Goal: Information Seeking & Learning: Learn about a topic

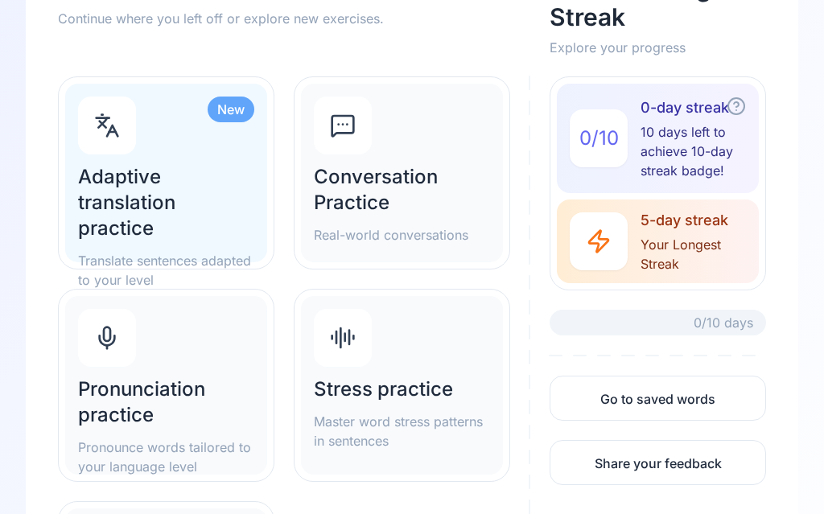
scroll to position [151, 0]
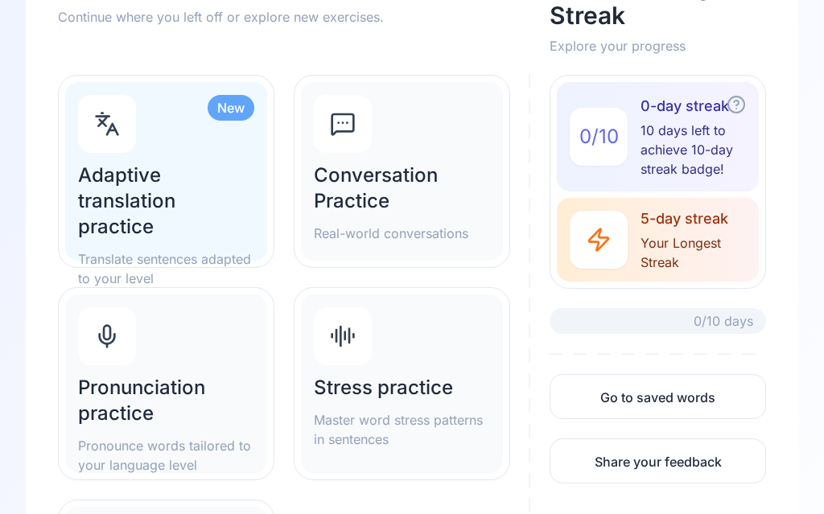
click at [675, 257] on span "Your Longest Streak" at bounding box center [700, 252] width 118 height 39
click at [688, 236] on span "Your Longest Streak" at bounding box center [700, 252] width 118 height 39
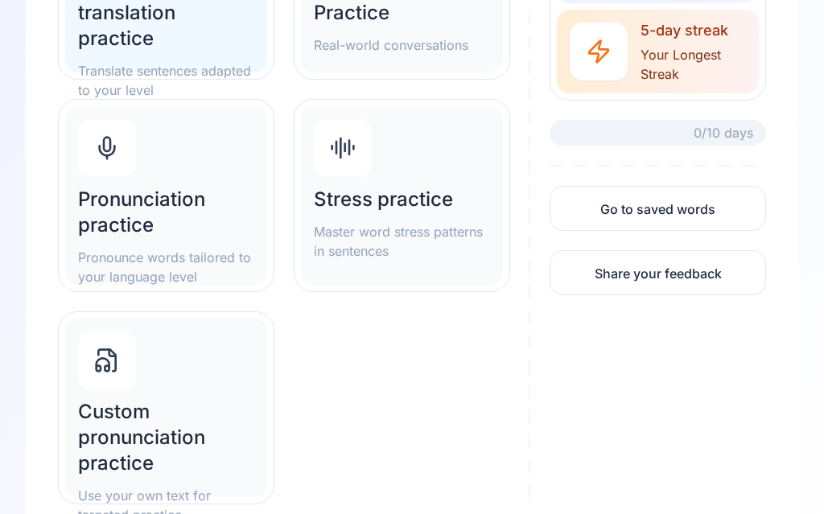
scroll to position [341, 0]
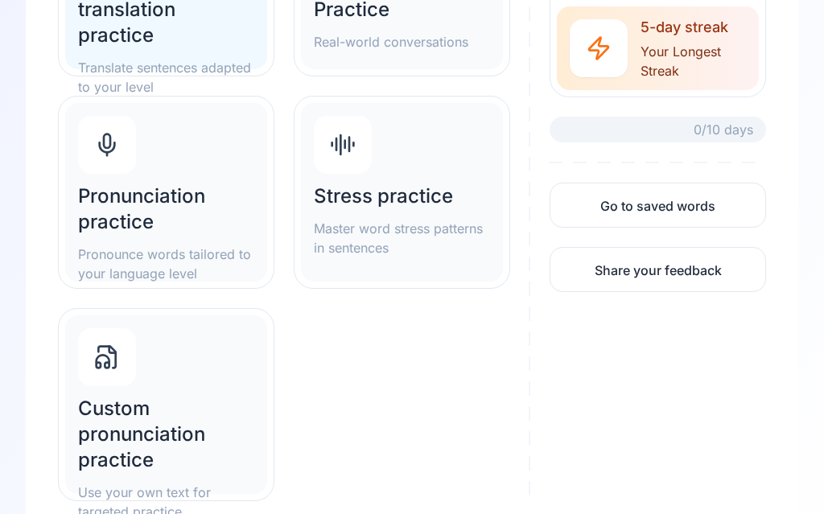
click at [149, 440] on h2 "Custom pronunciation practice" at bounding box center [166, 435] width 176 height 77
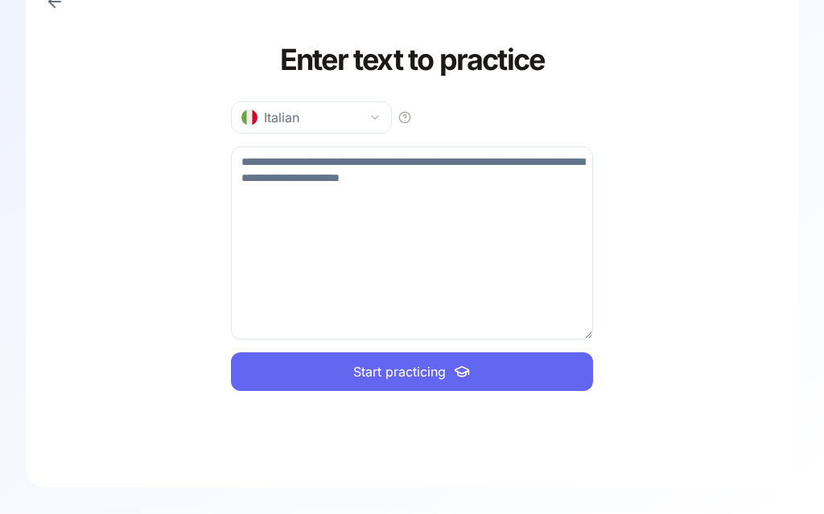
scroll to position [58, 0]
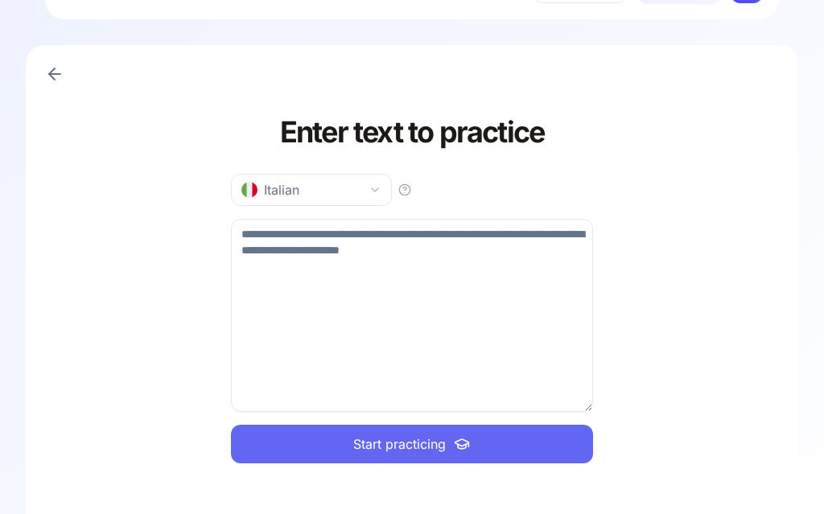
click at [337, 290] on textarea at bounding box center [412, 315] width 362 height 193
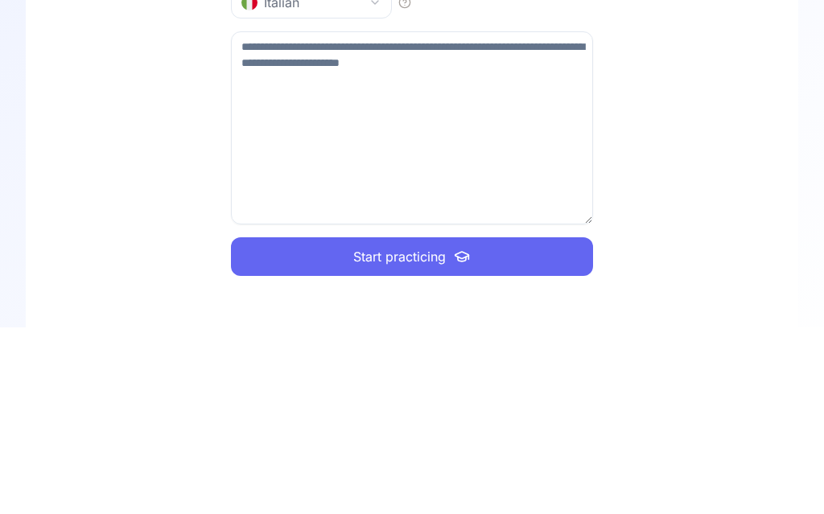
click at [370, 219] on textarea at bounding box center [412, 315] width 362 height 193
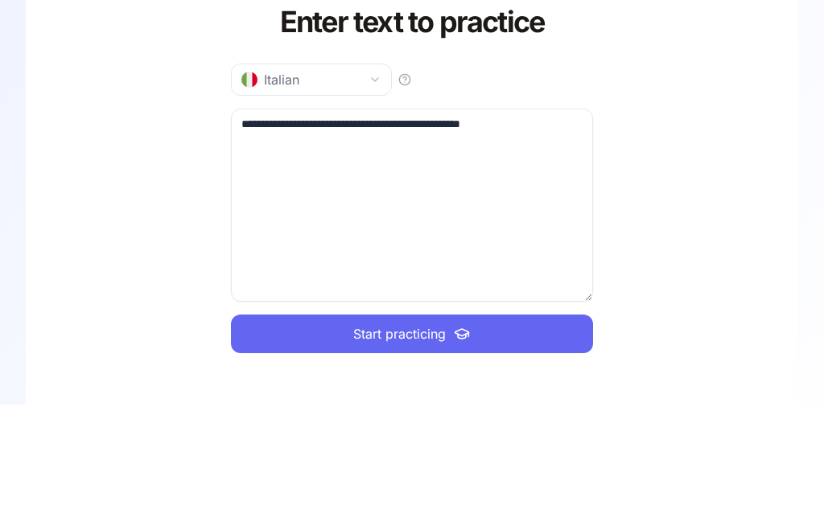
type textarea "**********"
click at [391, 174] on button "Italian" at bounding box center [311, 190] width 161 height 32
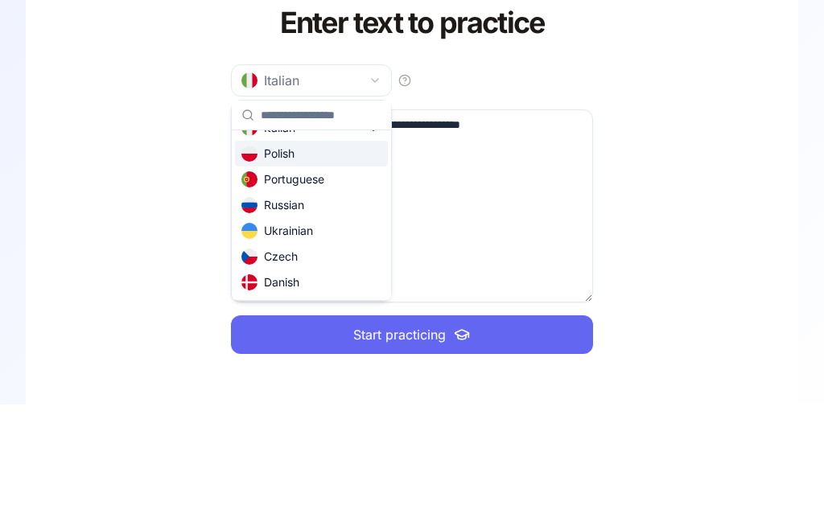
scroll to position [128, 0]
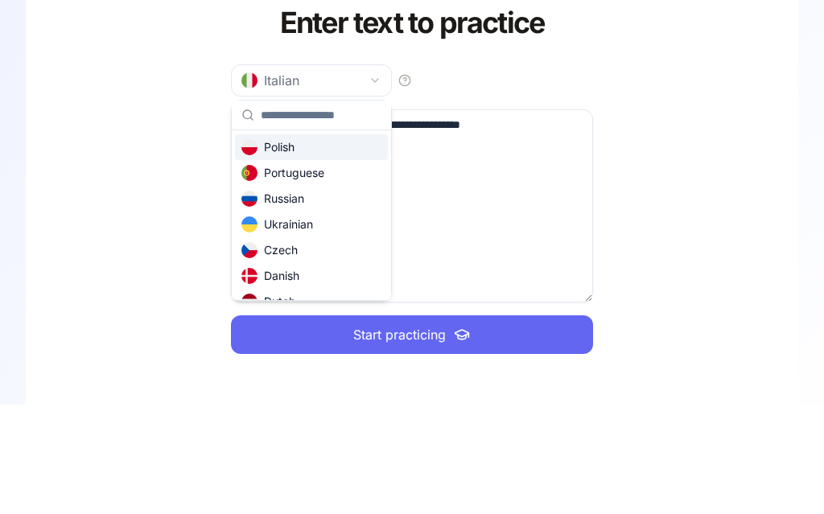
click at [295, 300] on div "Russian" at bounding box center [273, 308] width 63 height 16
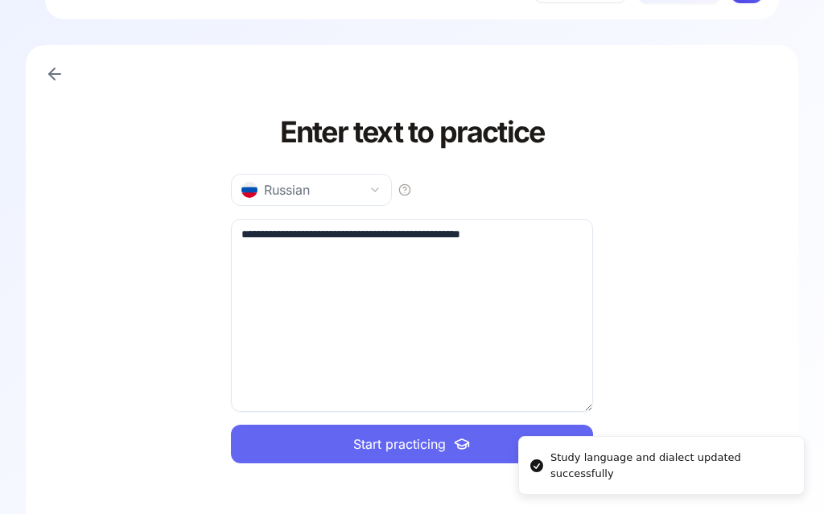
click at [416, 443] on span "Start practicing" at bounding box center [399, 444] width 93 height 19
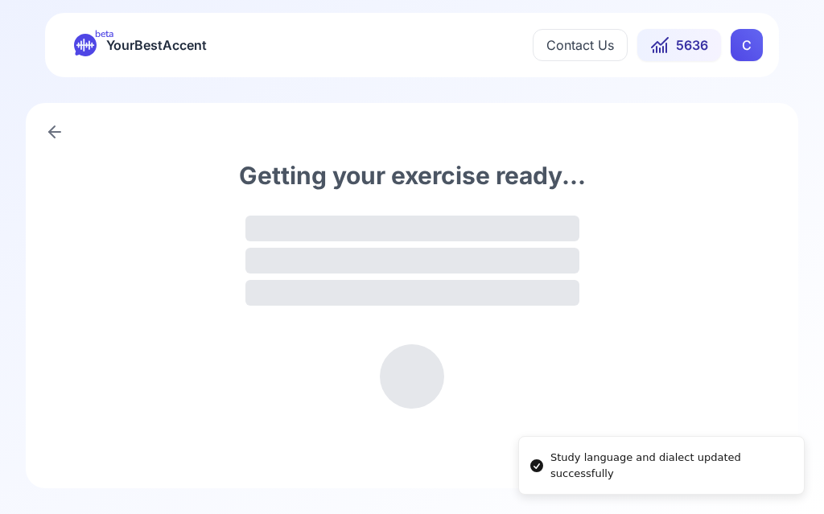
scroll to position [0, 0]
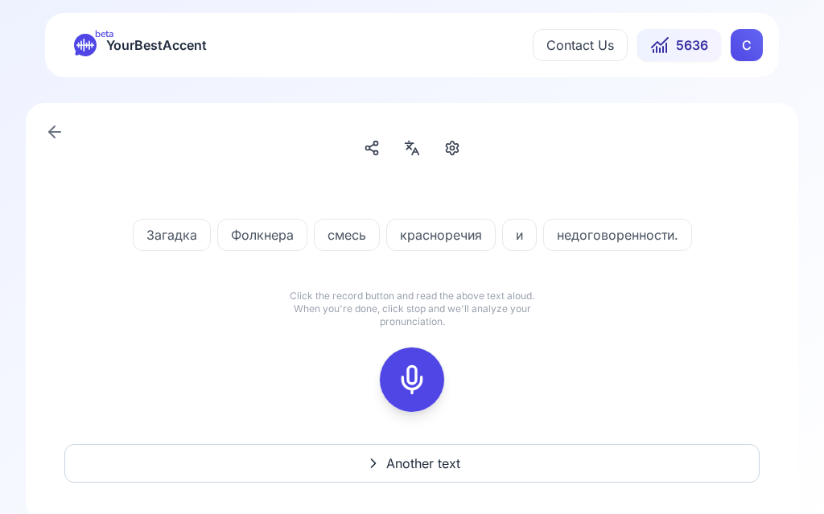
click at [414, 149] on icon at bounding box center [412, 148] width 19 height 16
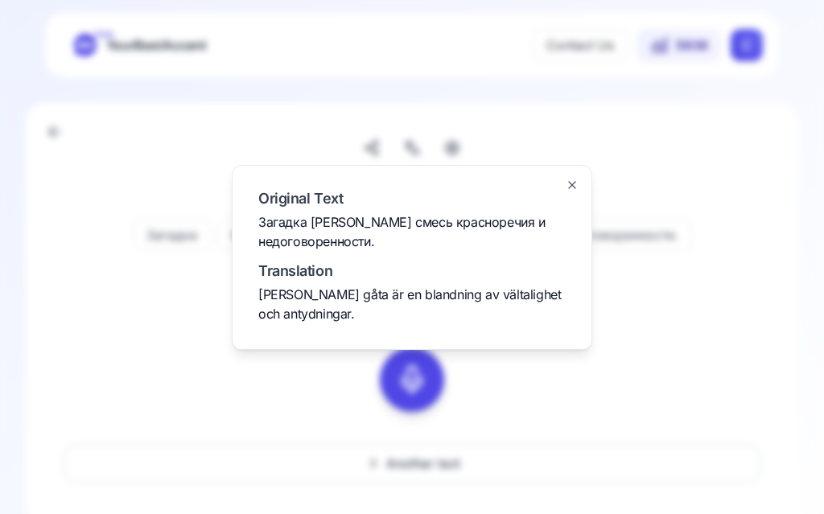
click at [677, 374] on div at bounding box center [412, 257] width 824 height 514
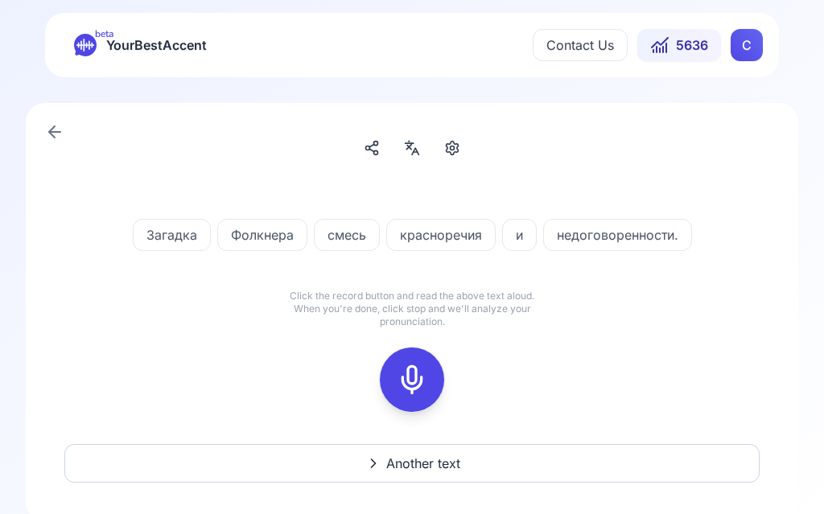
click at [420, 378] on icon at bounding box center [412, 380] width 32 height 32
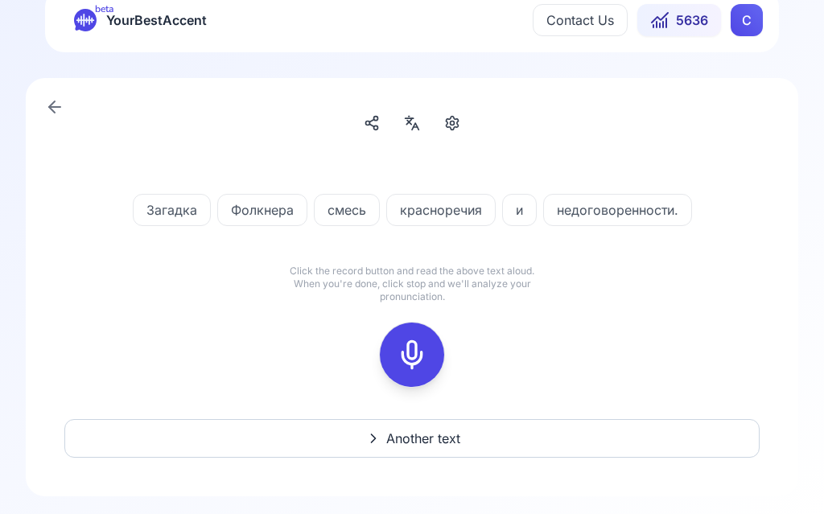
scroll to position [25, 0]
click at [411, 358] on icon at bounding box center [412, 355] width 32 height 32
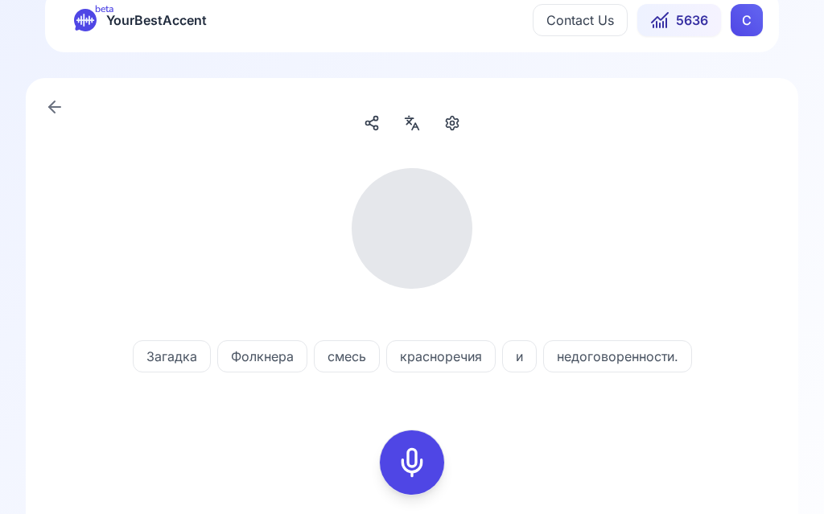
scroll to position [1, 0]
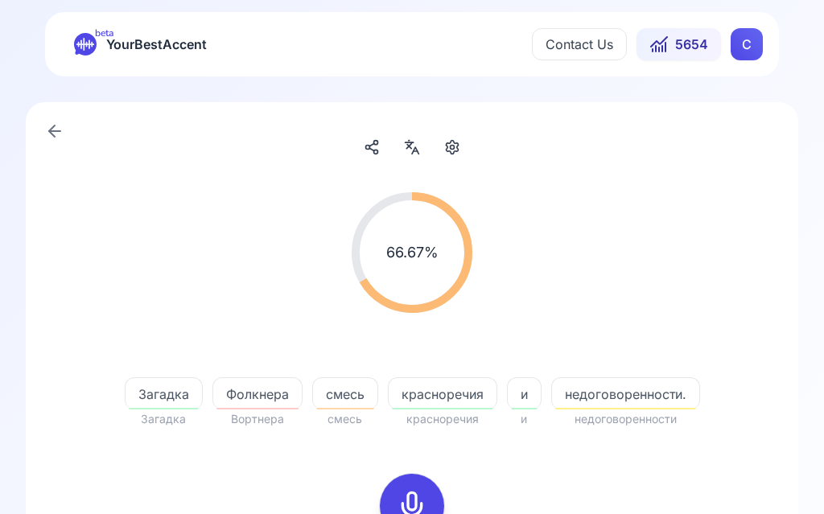
click at [265, 398] on span "Фолкнера" at bounding box center [257, 394] width 89 height 19
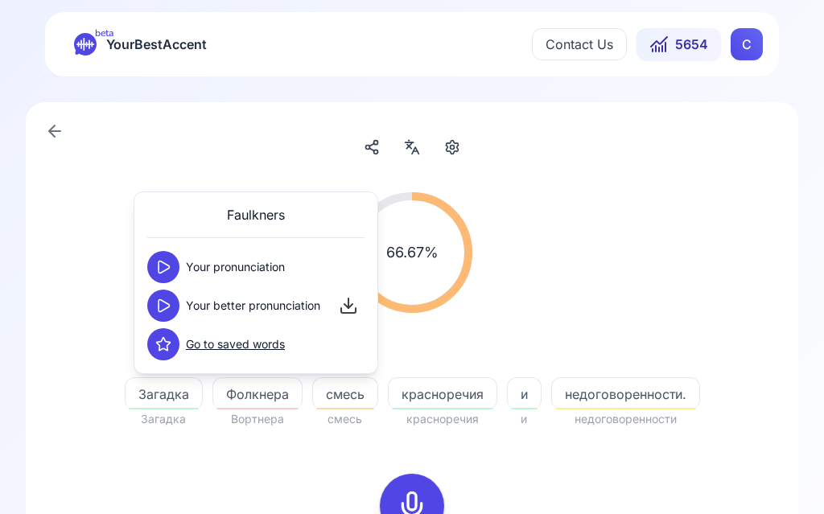
click at [172, 306] on button at bounding box center [163, 306] width 32 height 32
click at [167, 308] on icon at bounding box center [163, 306] width 16 height 16
click at [172, 308] on button at bounding box center [163, 306] width 32 height 32
click at [354, 396] on span "смесь" at bounding box center [345, 394] width 64 height 19
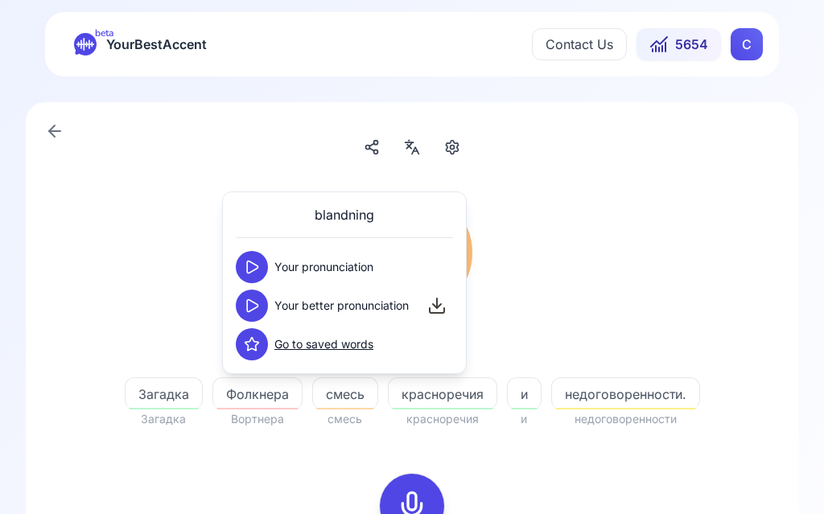
click at [251, 308] on icon at bounding box center [252, 306] width 16 height 16
click at [664, 388] on span "недоговоренности." at bounding box center [625, 394] width 147 height 19
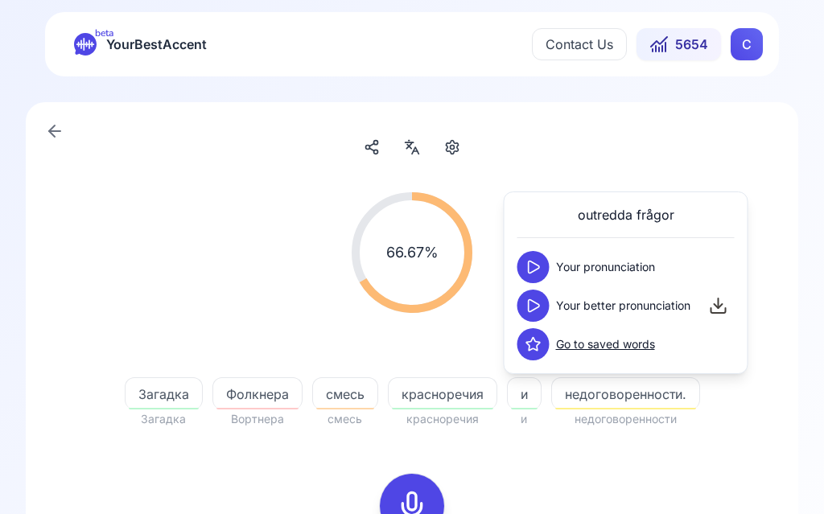
click at [540, 313] on icon at bounding box center [534, 306] width 16 height 16
click at [783, 168] on div "66.67 % 66.67 % Загадка Загадка [PERSON_NAME] смесь смесь красноречия краснореч…" at bounding box center [412, 452] width 773 height 700
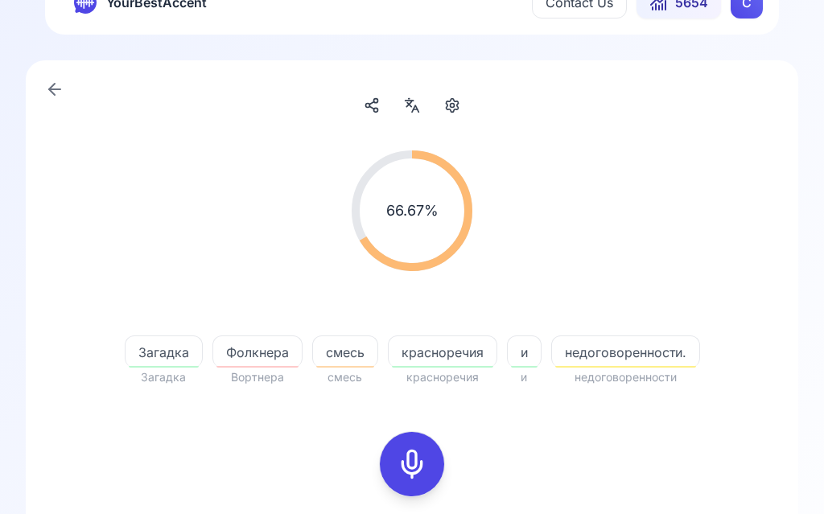
scroll to position [43, 0]
click at [417, 456] on icon at bounding box center [412, 464] width 32 height 32
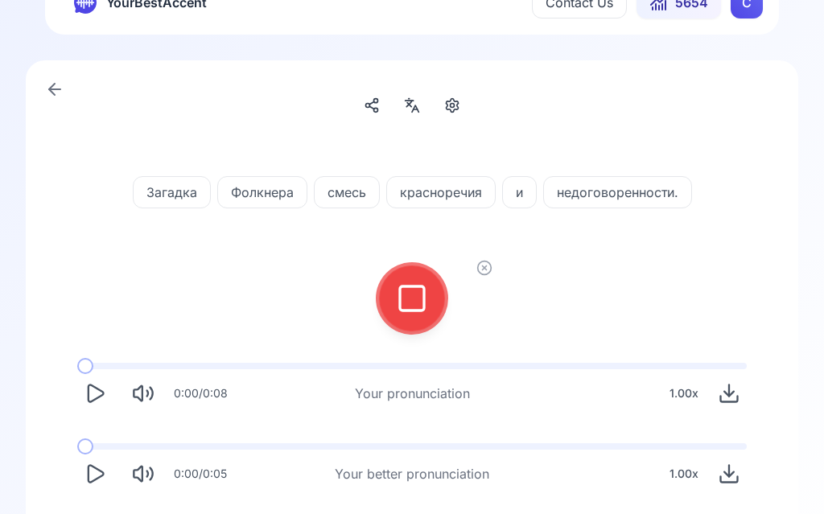
click at [424, 308] on rect at bounding box center [412, 299] width 24 height 24
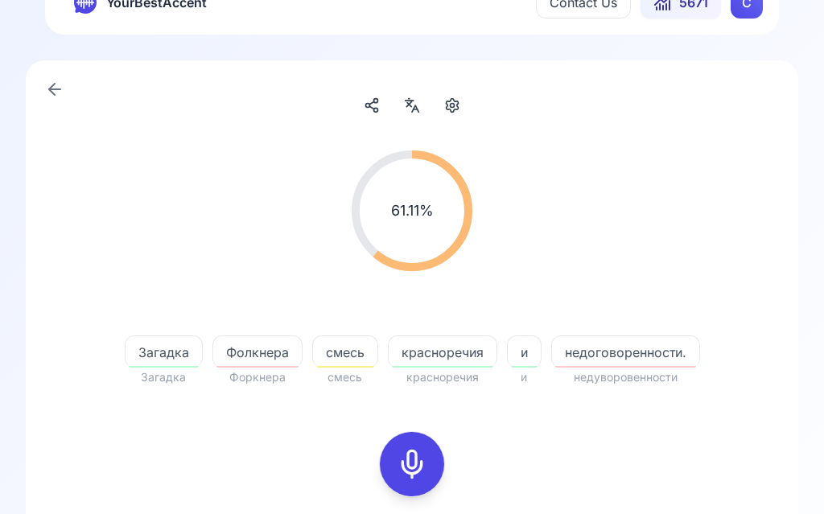
click at [622, 349] on span "недоговоренности." at bounding box center [625, 352] width 147 height 19
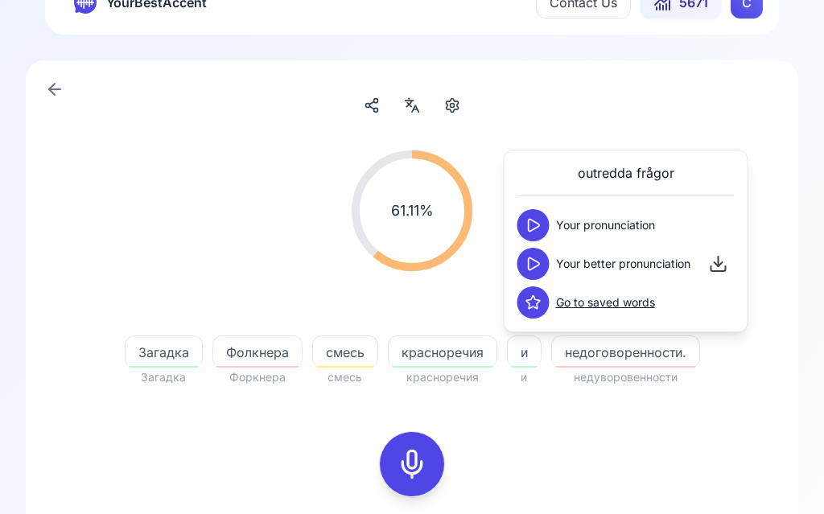
click at [537, 268] on icon at bounding box center [534, 264] width 16 height 16
click at [749, 111] on div "61.11 % 61.11 % Загадка Загадка [PERSON_NAME] смесь смесь красноречия краснореч…" at bounding box center [412, 416] width 773 height 713
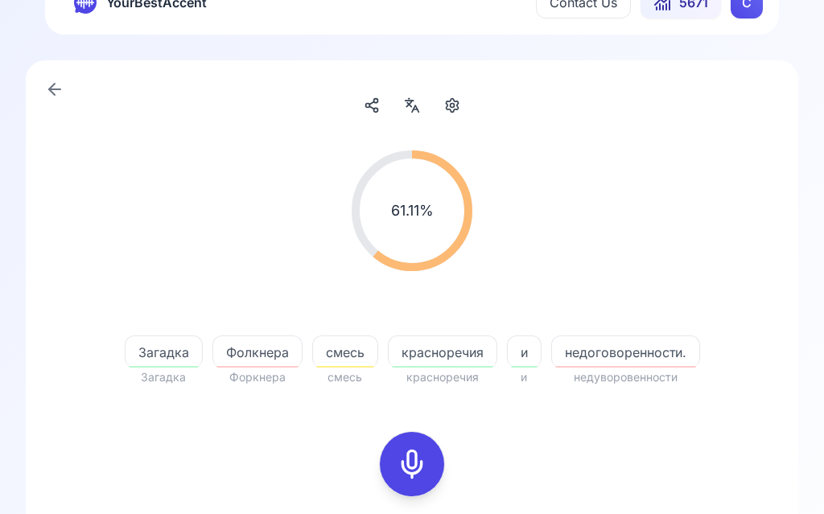
click at [411, 450] on icon at bounding box center [412, 464] width 32 height 32
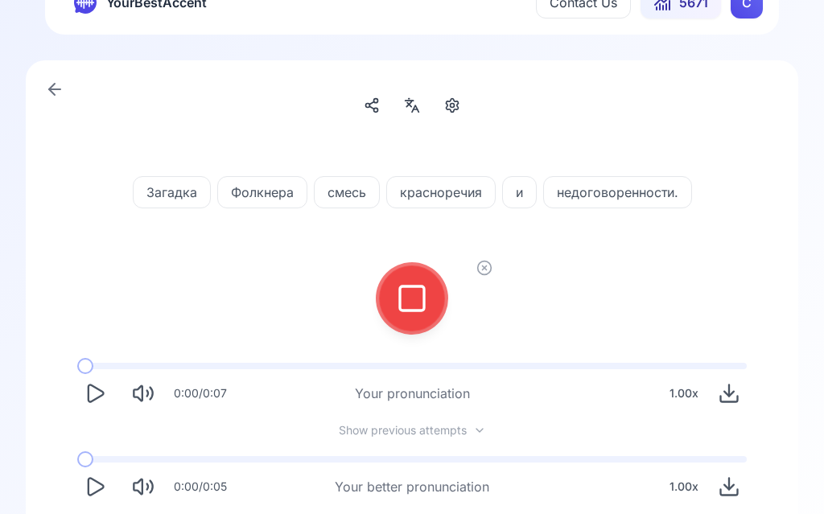
click at [417, 290] on icon at bounding box center [412, 299] width 32 height 32
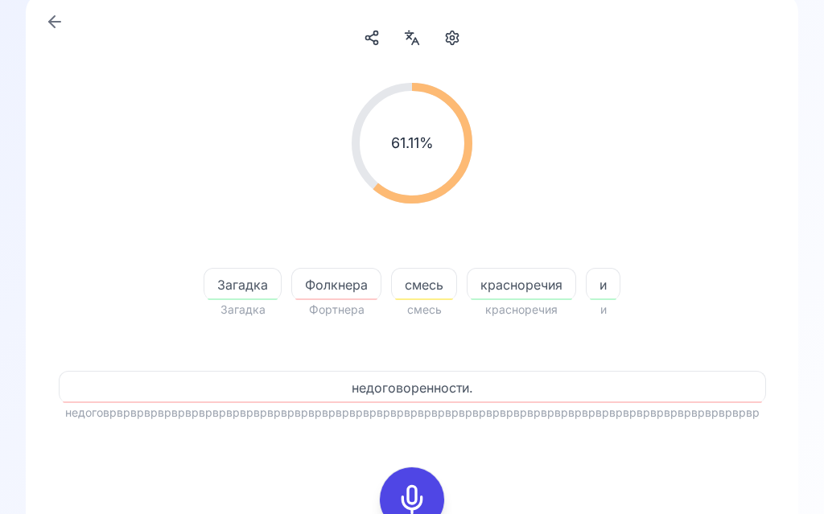
scroll to position [110, 0]
click at [415, 481] on div at bounding box center [412, 499] width 39 height 64
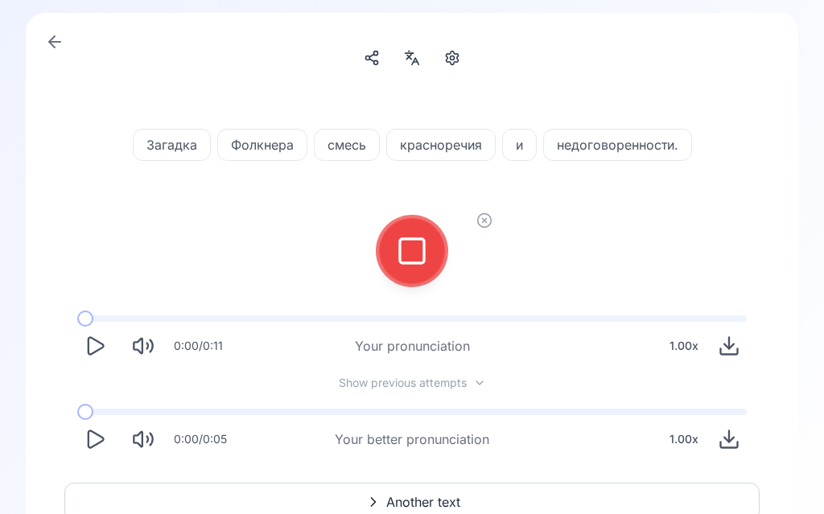
click at [409, 254] on icon at bounding box center [412, 251] width 32 height 32
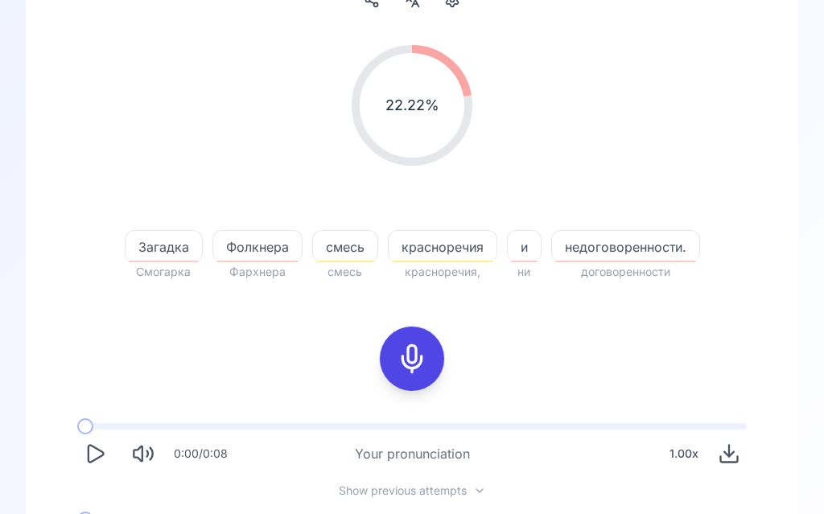
scroll to position [256, 0]
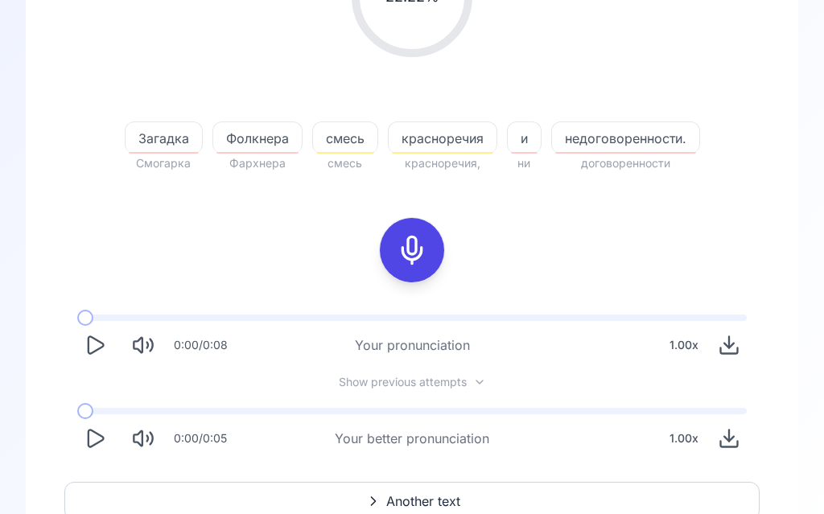
click at [105, 442] on icon "Play" at bounding box center [95, 439] width 23 height 23
click at [435, 499] on span "Another text" at bounding box center [423, 502] width 74 height 19
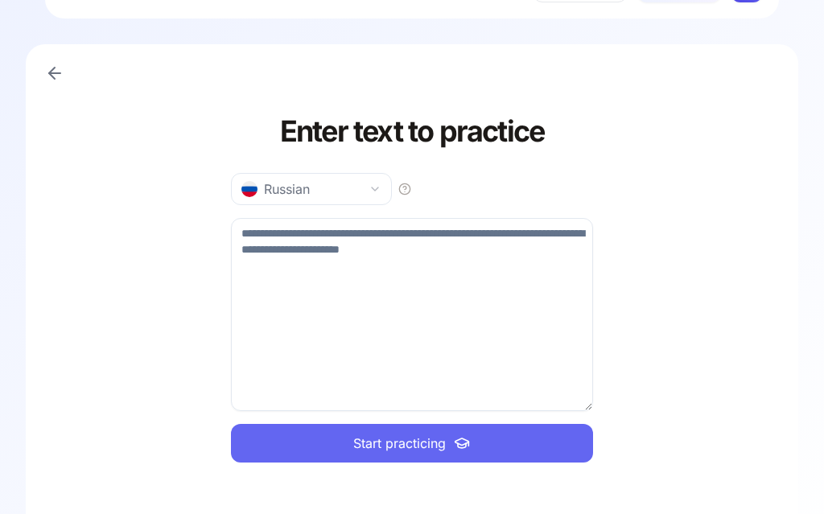
scroll to position [58, 0]
click at [377, 324] on textarea at bounding box center [412, 315] width 362 height 193
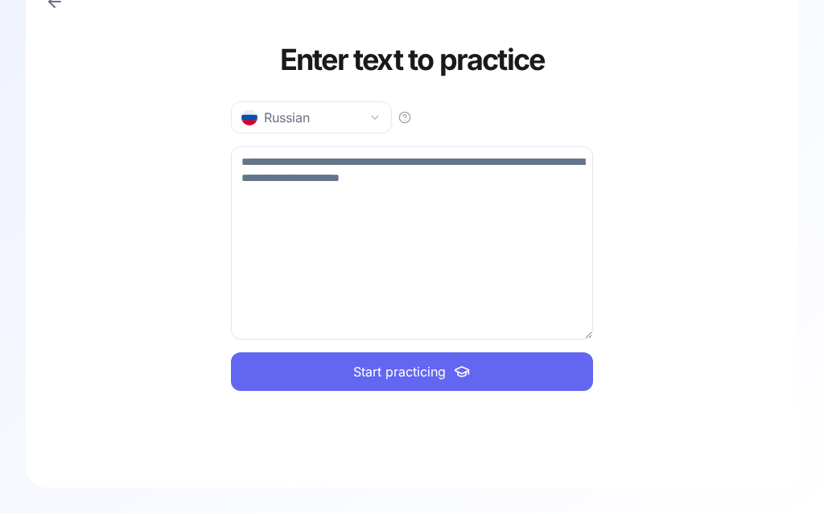
scroll to position [0, 0]
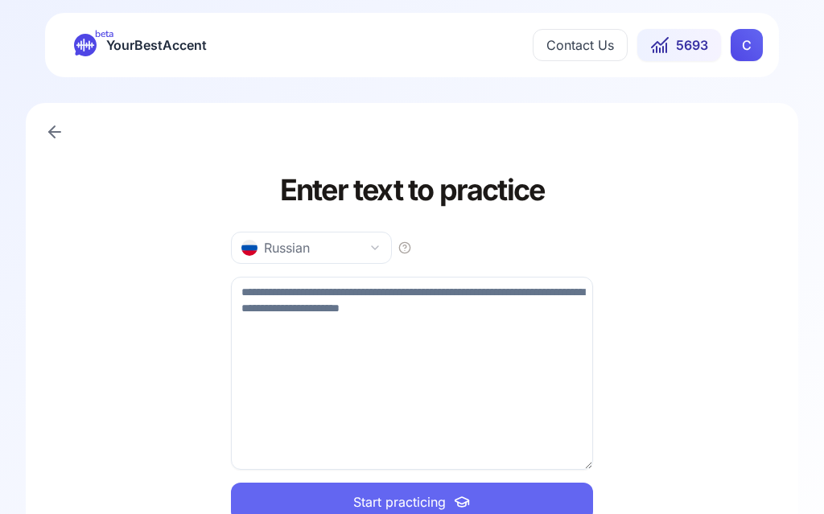
click at [52, 132] on icon at bounding box center [54, 132] width 11 height 0
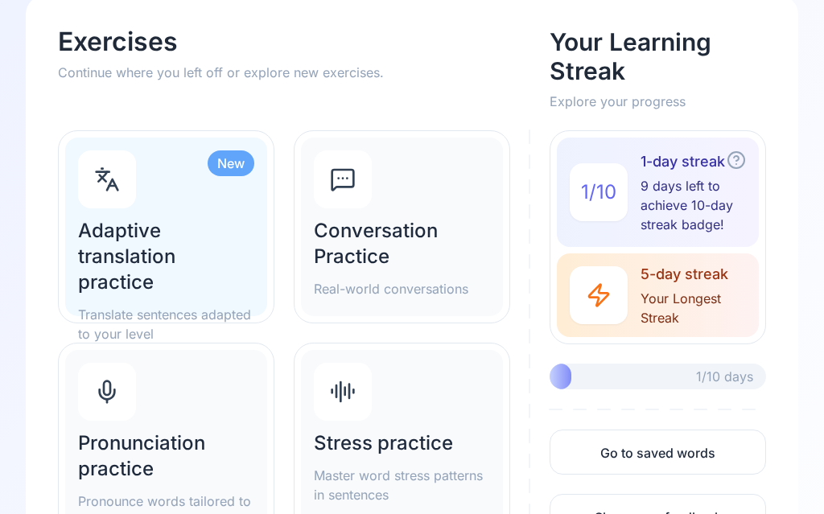
scroll to position [95, 0]
click at [146, 462] on h2 "Pronunciation practice" at bounding box center [166, 457] width 176 height 52
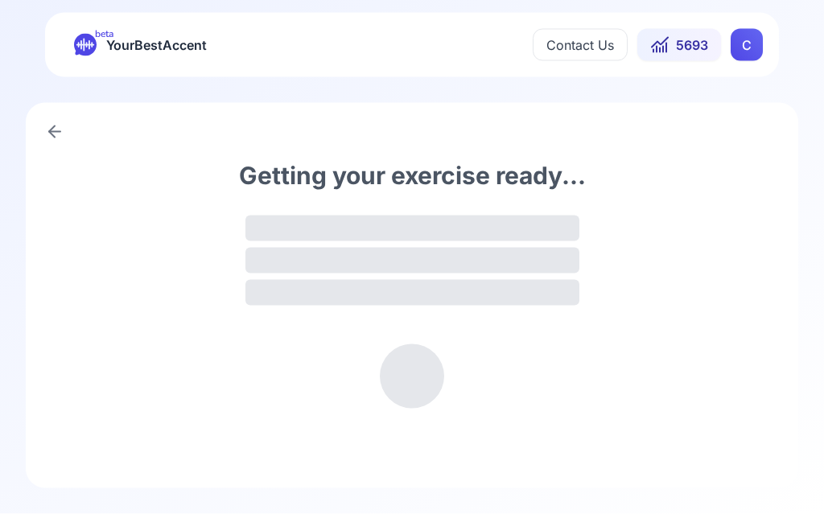
scroll to position [1, 0]
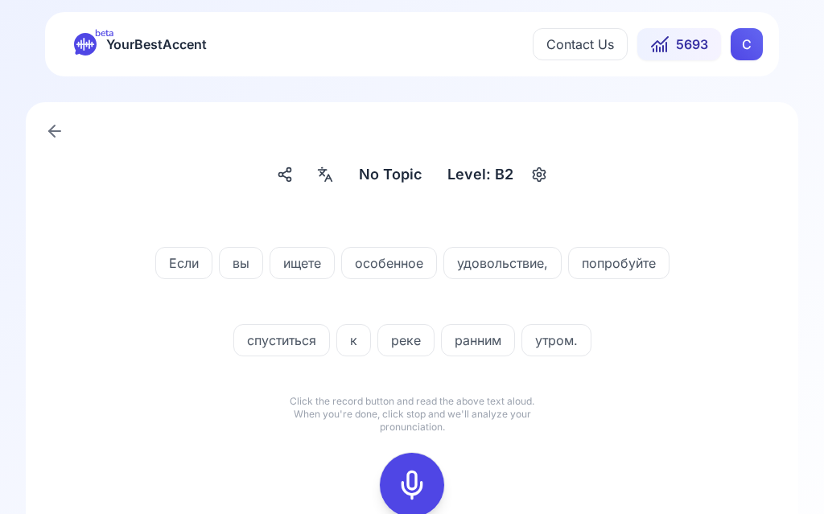
click at [416, 481] on icon at bounding box center [412, 485] width 32 height 32
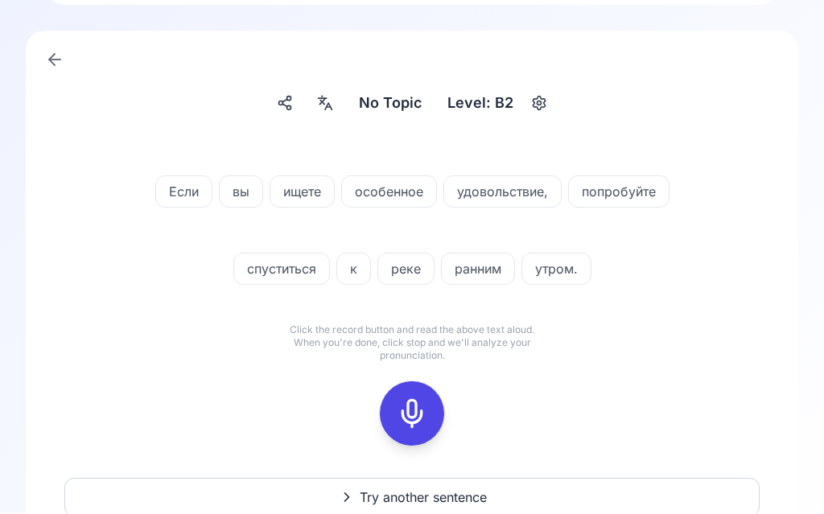
scroll to position [72, 0]
click at [407, 420] on icon at bounding box center [412, 414] width 32 height 32
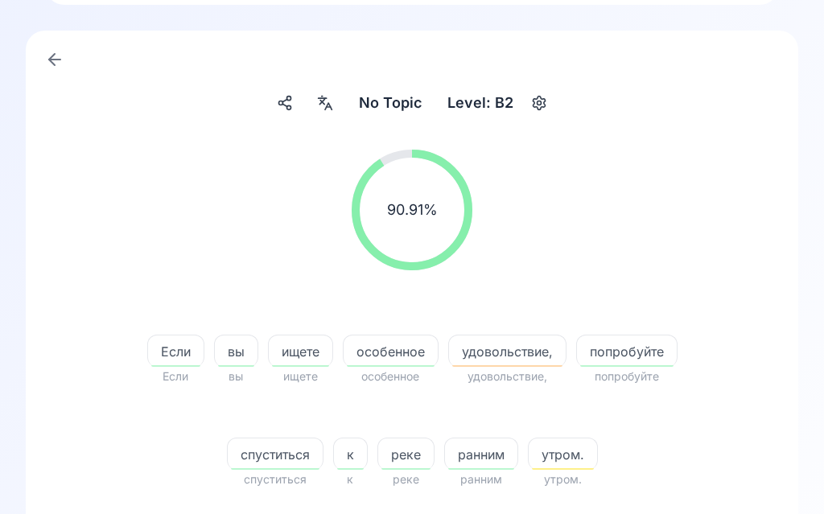
click at [573, 445] on span "утром." at bounding box center [563, 454] width 68 height 19
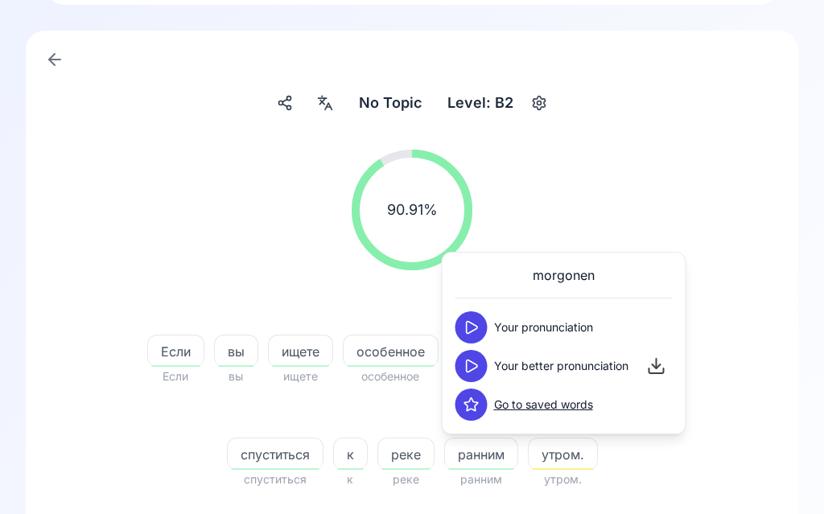
click at [475, 362] on icon at bounding box center [472, 366] width 16 height 16
click at [485, 328] on button at bounding box center [472, 328] width 32 height 32
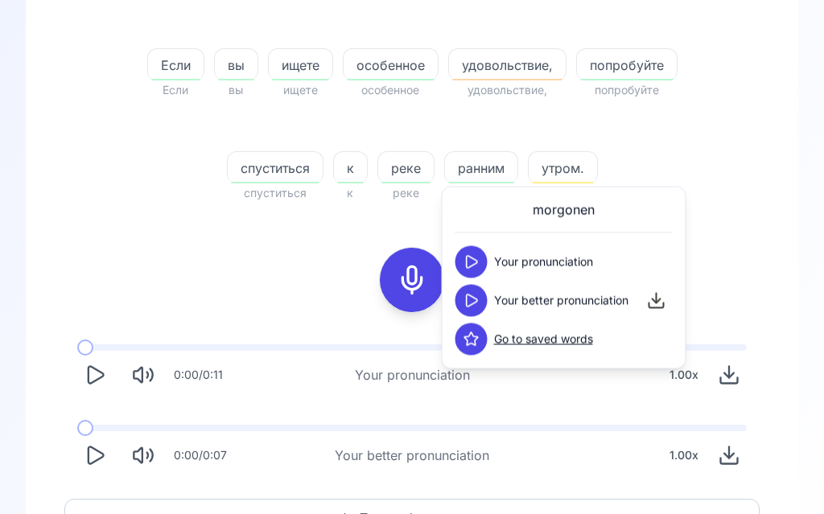
scroll to position [359, 0]
click at [98, 449] on icon "Play" at bounding box center [95, 455] width 23 height 23
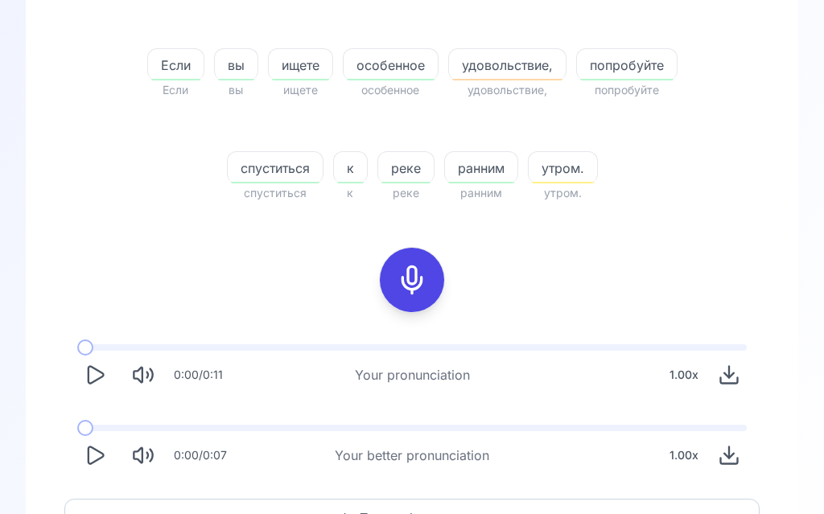
click at [100, 463] on icon "Play" at bounding box center [95, 455] width 23 height 23
click at [426, 510] on span "Try another sentence" at bounding box center [423, 518] width 127 height 19
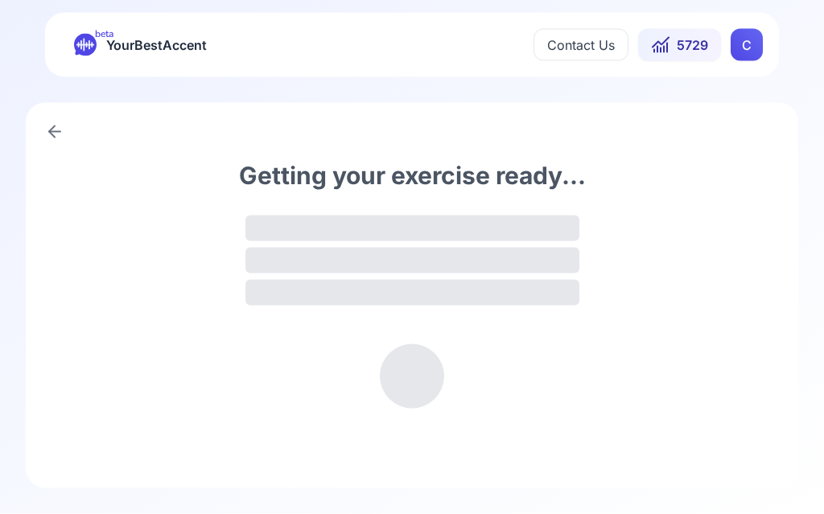
scroll to position [1, 0]
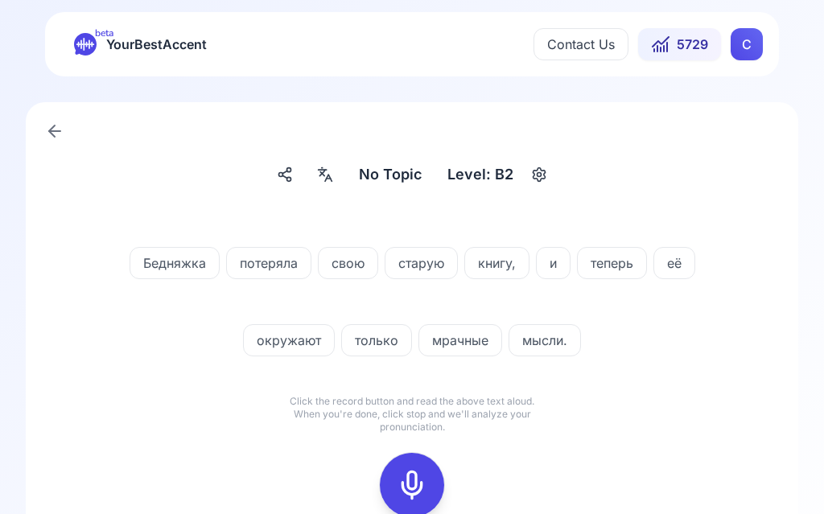
click at [329, 173] on icon at bounding box center [325, 175] width 19 height 16
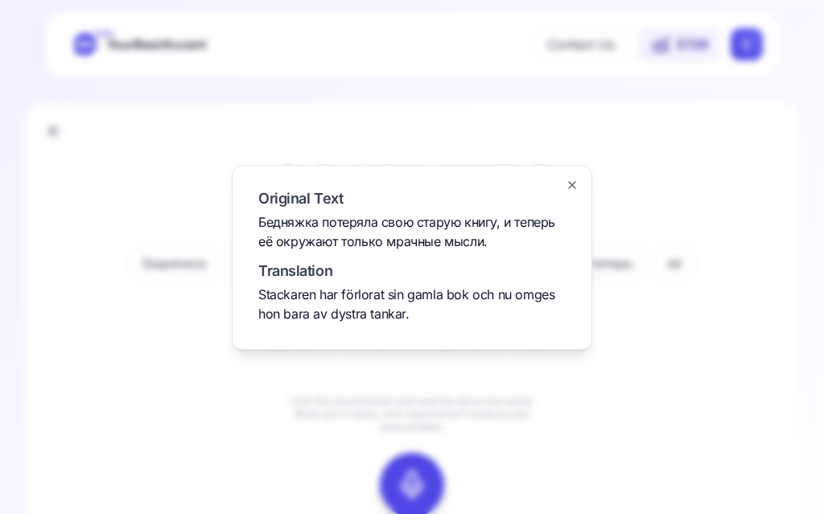
click at [729, 173] on div at bounding box center [412, 257] width 824 height 514
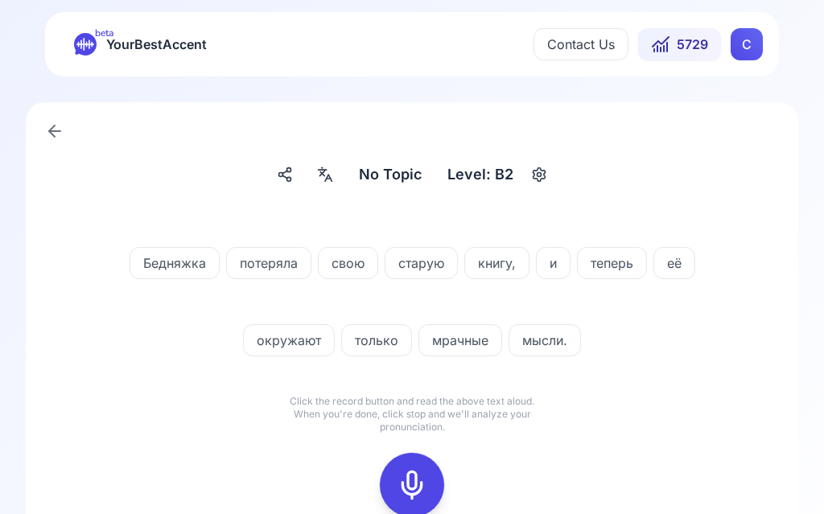
click at [408, 480] on icon at bounding box center [412, 485] width 32 height 32
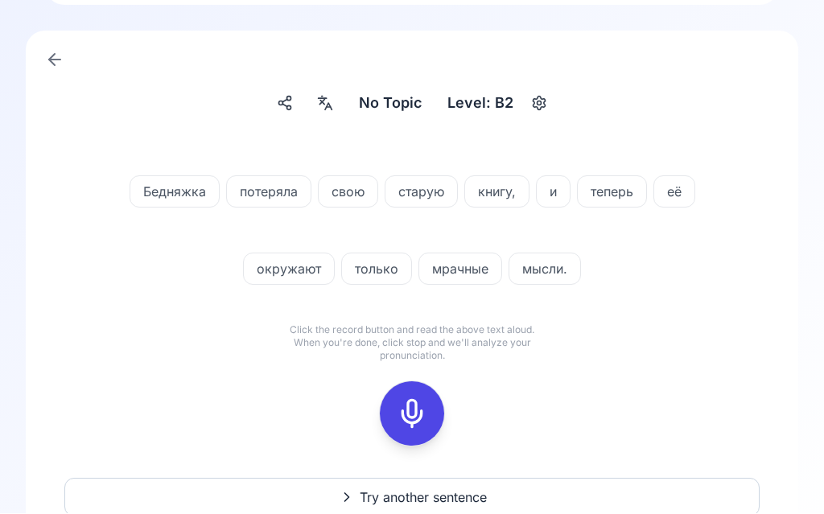
scroll to position [72, 0]
click at [420, 420] on icon at bounding box center [412, 414] width 32 height 32
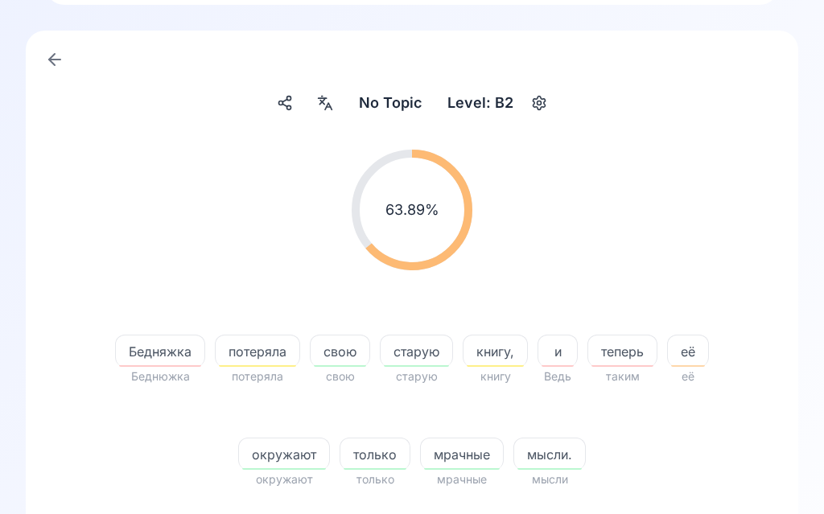
click at [178, 349] on span "Бедняжка" at bounding box center [160, 351] width 89 height 19
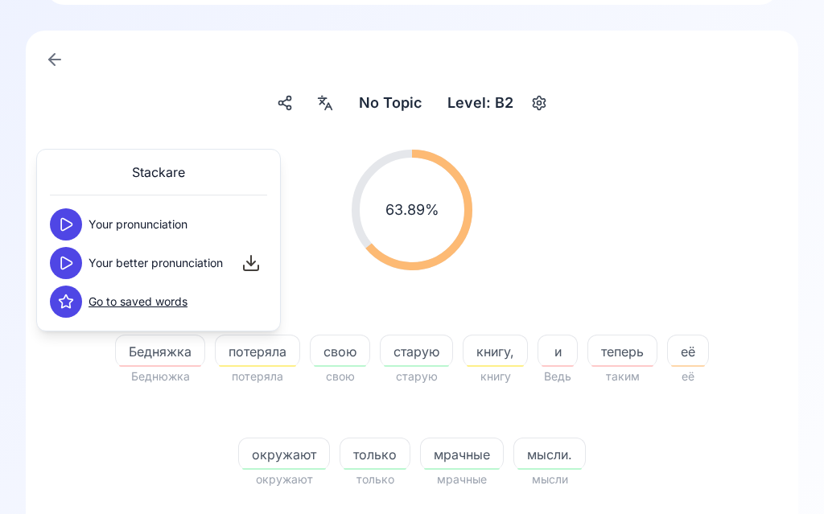
click at [78, 254] on button at bounding box center [66, 263] width 32 height 32
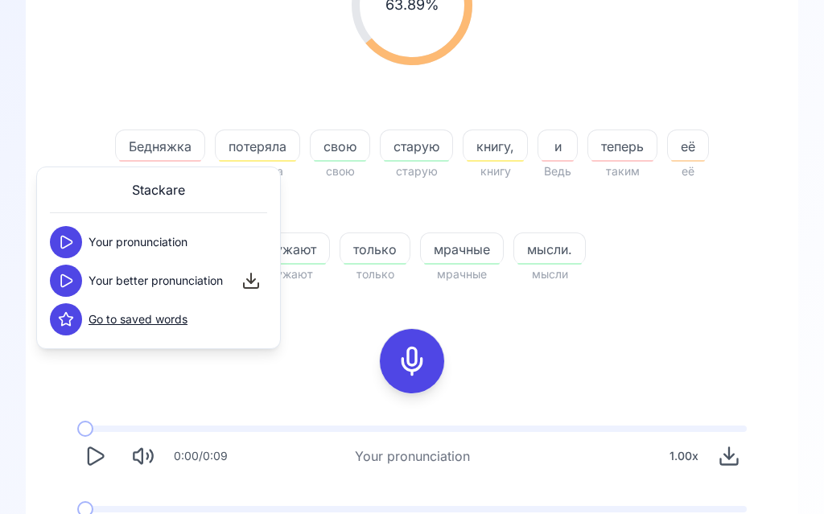
scroll to position [279, 0]
